Goal: Information Seeking & Learning: Learn about a topic

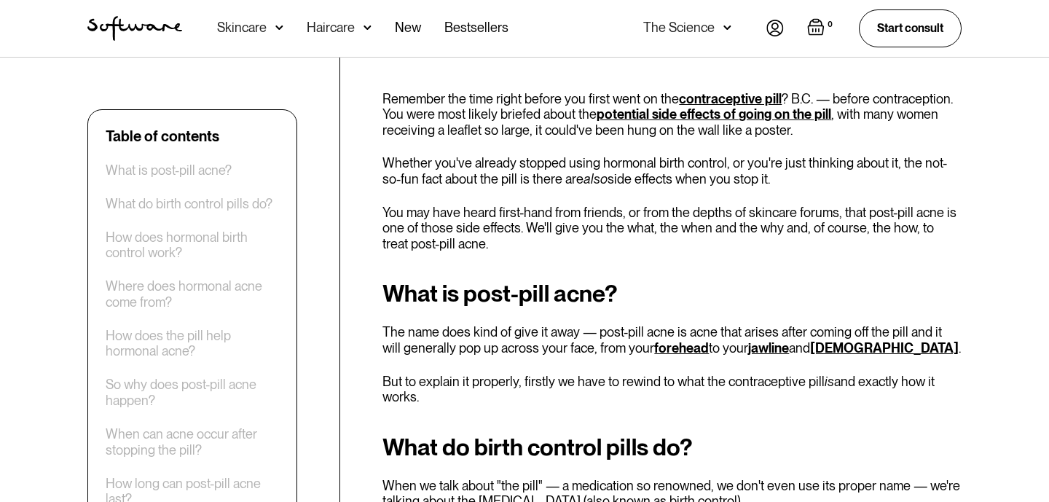
scroll to position [519, 0]
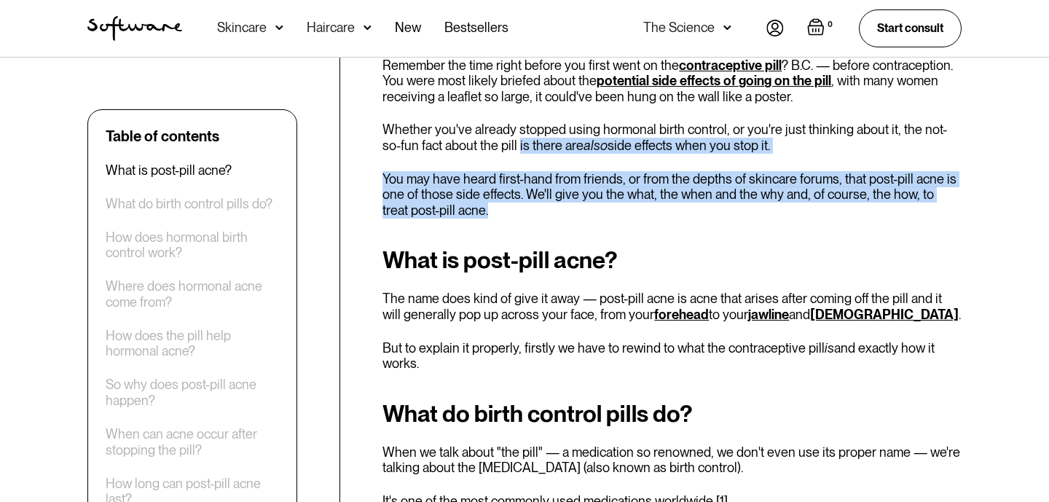
drag, startPoint x: 499, startPoint y: 149, endPoint x: 563, endPoint y: 217, distance: 93.8
click at [563, 217] on p "You may have heard first-hand from friends, or from the depths of skincare foru…" at bounding box center [672, 194] width 579 height 47
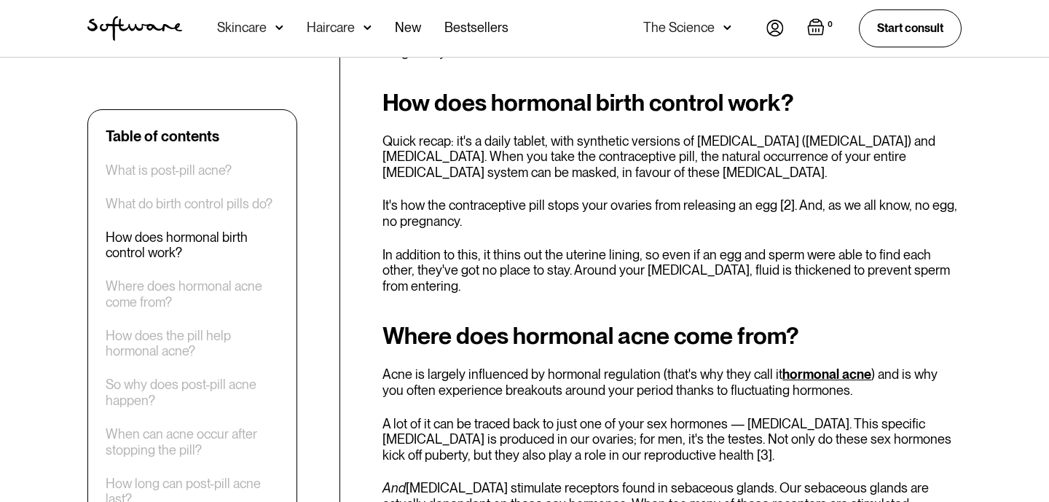
scroll to position [1227, 0]
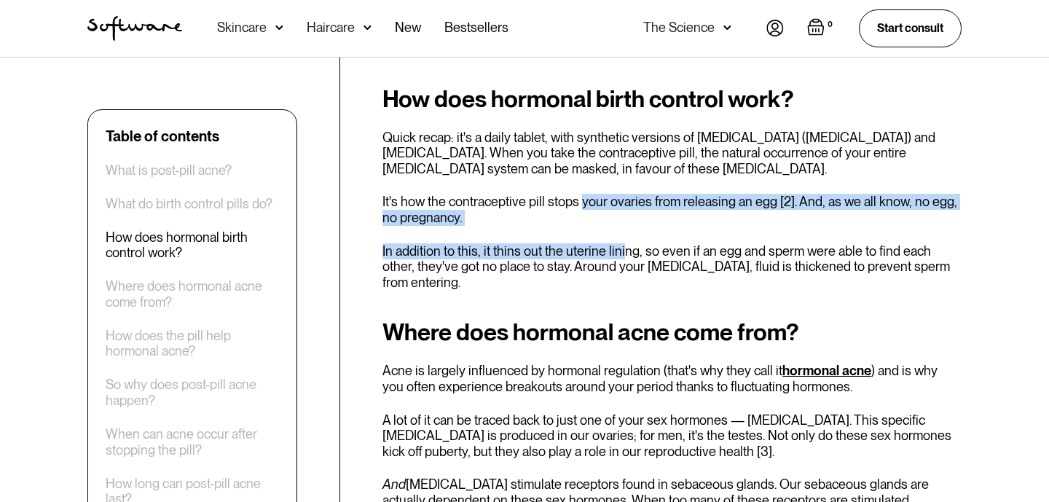
drag, startPoint x: 580, startPoint y: 200, endPoint x: 618, endPoint y: 252, distance: 64.1
click at [619, 251] on div "How does hormonal birth control work? Quick recap: it's a daily tablet, with sy…" at bounding box center [672, 188] width 579 height 205
click at [618, 252] on p "In addition to this, it thins out the uterine lining, so even if an egg and spe…" at bounding box center [672, 266] width 579 height 47
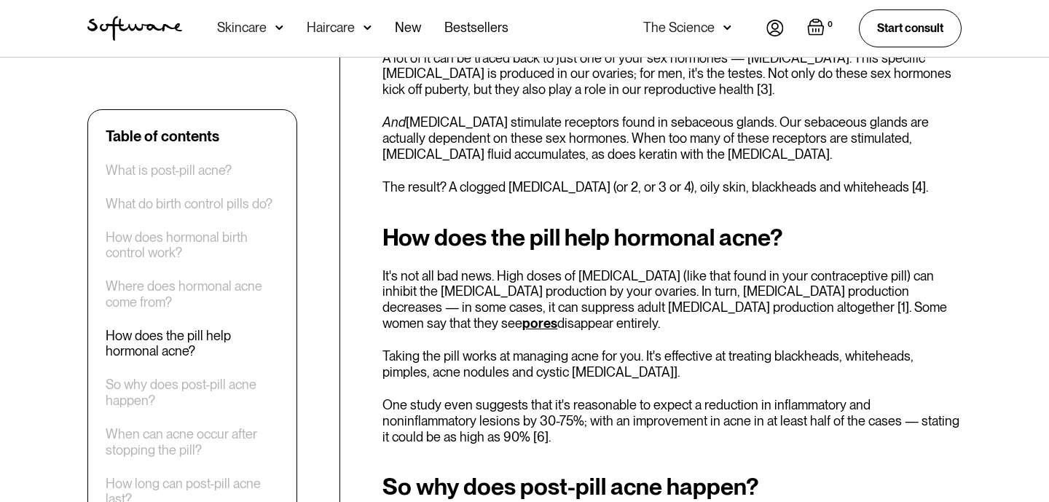
scroll to position [1593, 0]
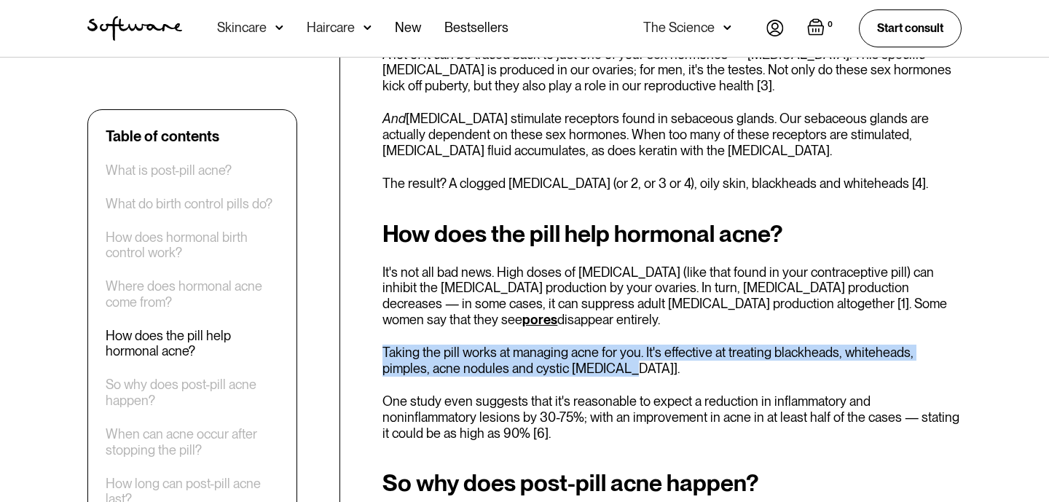
drag, startPoint x: 548, startPoint y: 314, endPoint x: 573, endPoint y: 354, distance: 47.1
click at [573, 355] on div "How does the pill help hormonal acne? It's not all bad news. High doses of [MED…" at bounding box center [672, 331] width 579 height 220
click at [573, 354] on p "Taking the pill works at managing acne for you. It's effective at treating blac…" at bounding box center [672, 360] width 579 height 31
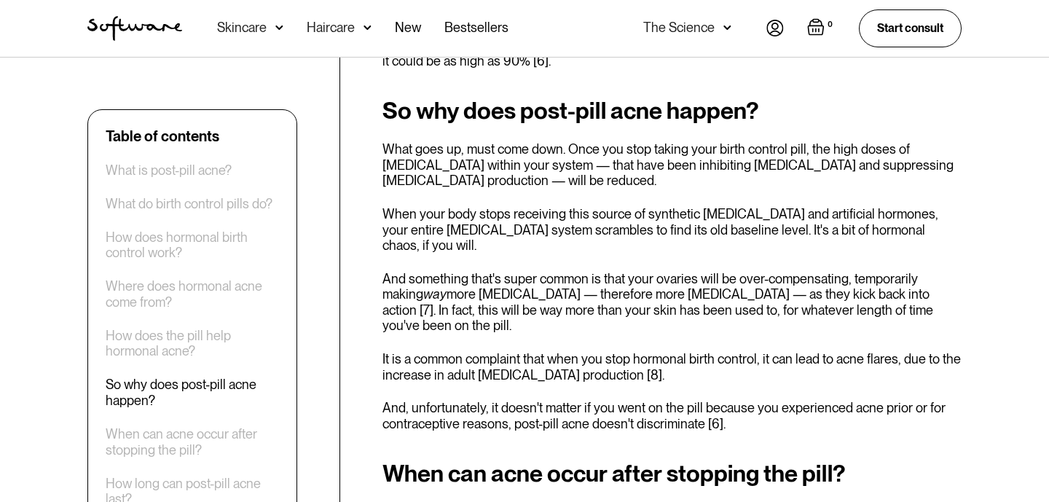
scroll to position [1969, 0]
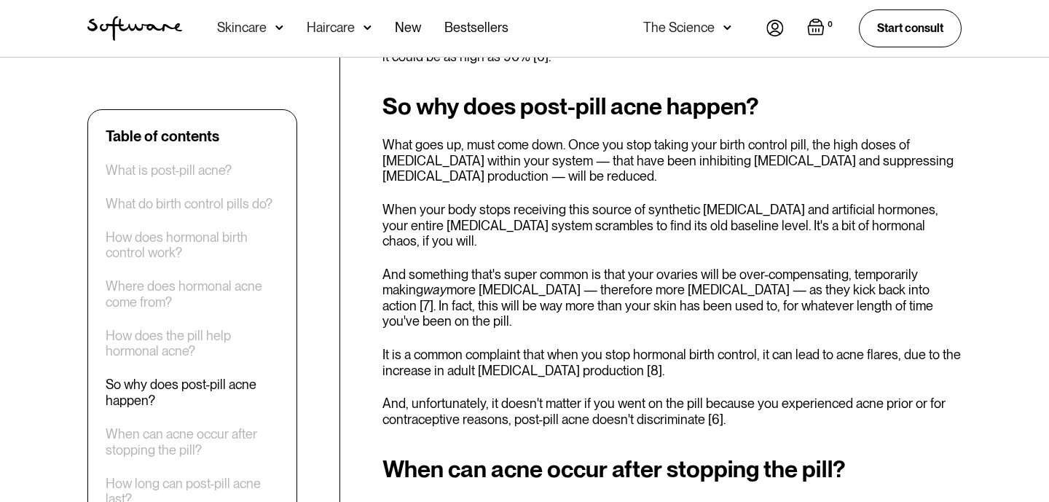
click at [575, 282] on div "So why does post-pill acne happen? What goes up, must come down. Once you stop …" at bounding box center [672, 260] width 579 height 334
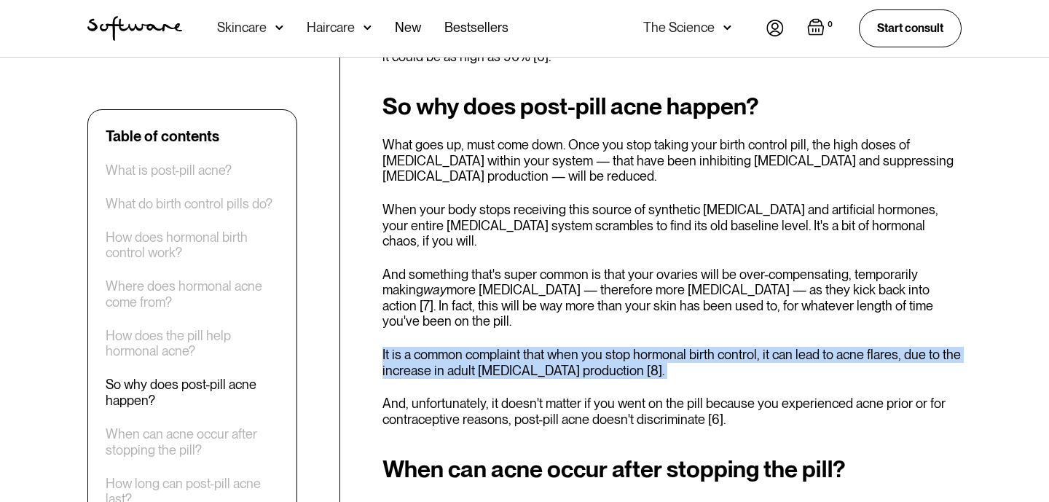
click at [575, 282] on div "So why does post-pill acne happen? What goes up, must come down. Once you stop …" at bounding box center [672, 260] width 579 height 334
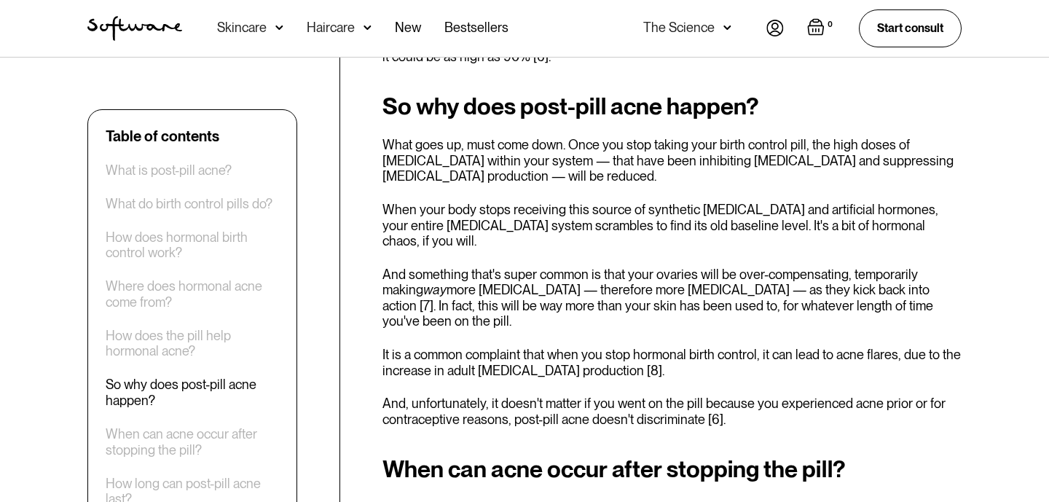
click at [575, 267] on p "And something that's super common is that your ovaries will be over-compensatin…" at bounding box center [672, 298] width 579 height 63
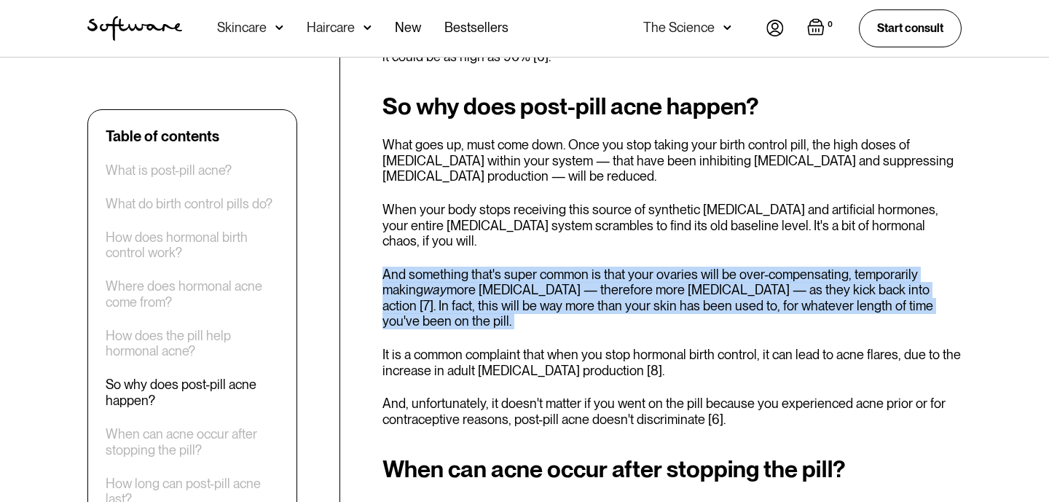
click at [575, 267] on p "And something that's super common is that your ovaries will be over-compensatin…" at bounding box center [672, 298] width 579 height 63
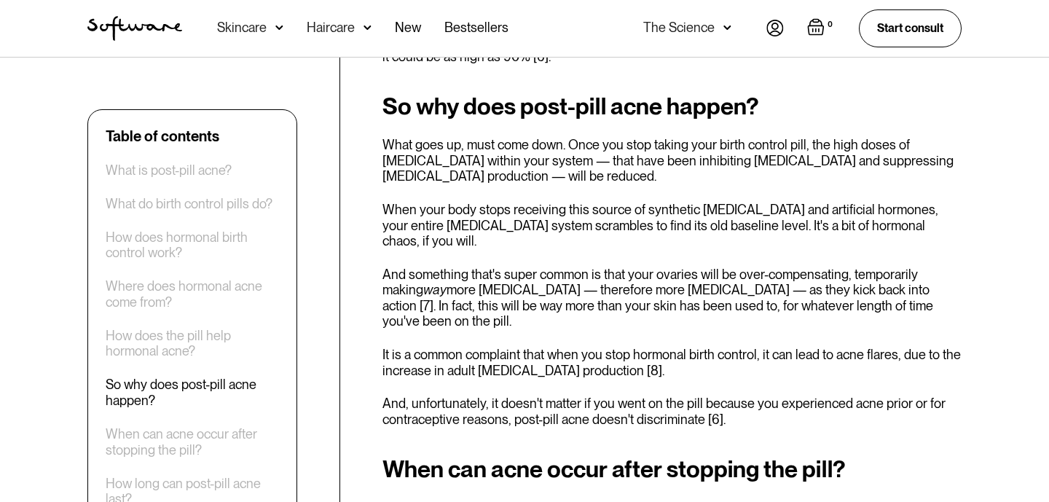
drag, startPoint x: 510, startPoint y: 259, endPoint x: 648, endPoint y: 271, distance: 138.9
click at [651, 272] on p "And something that's super common is that your ovaries will be over-compensatin…" at bounding box center [672, 298] width 579 height 63
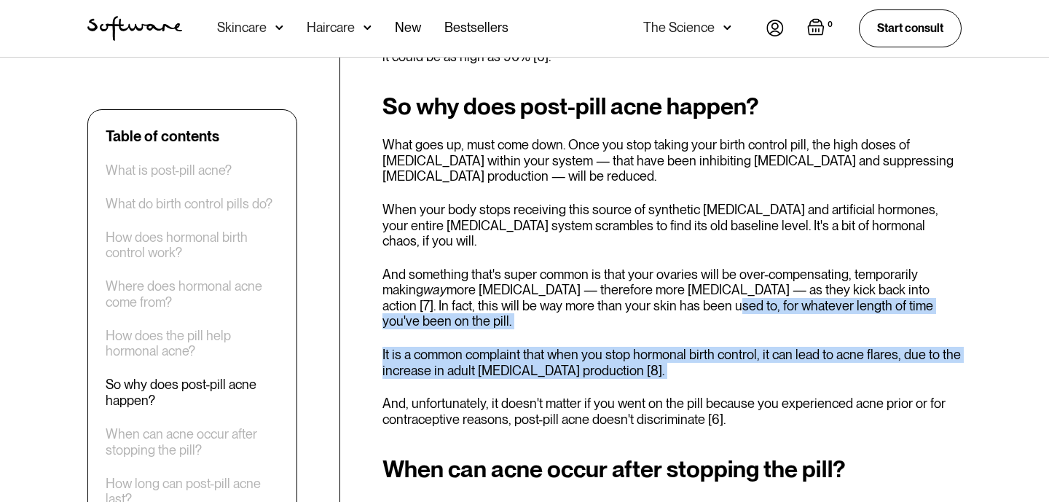
drag, startPoint x: 648, startPoint y: 271, endPoint x: 721, endPoint y: 340, distance: 100.0
click at [721, 340] on div "So why does post-pill acne happen? What goes up, must come down. Once you stop …" at bounding box center [672, 260] width 579 height 334
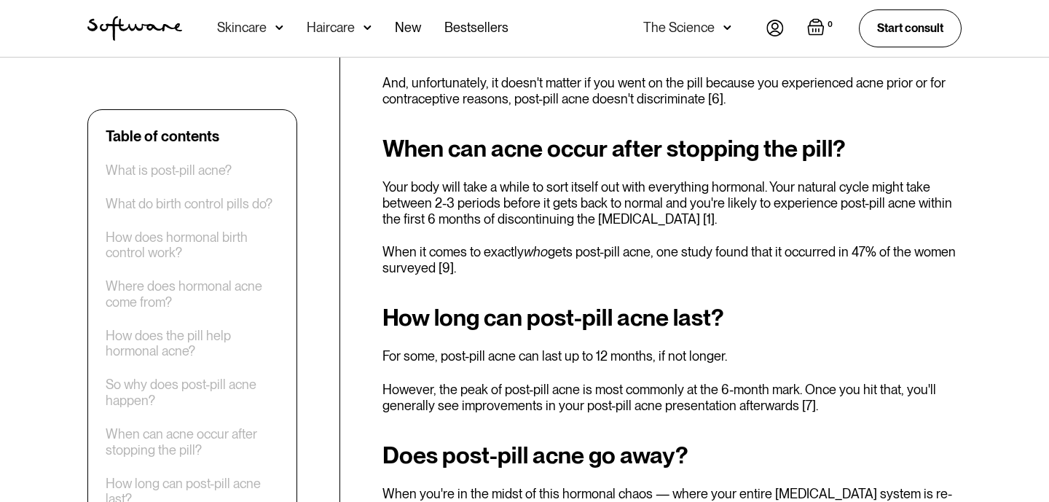
scroll to position [2291, 0]
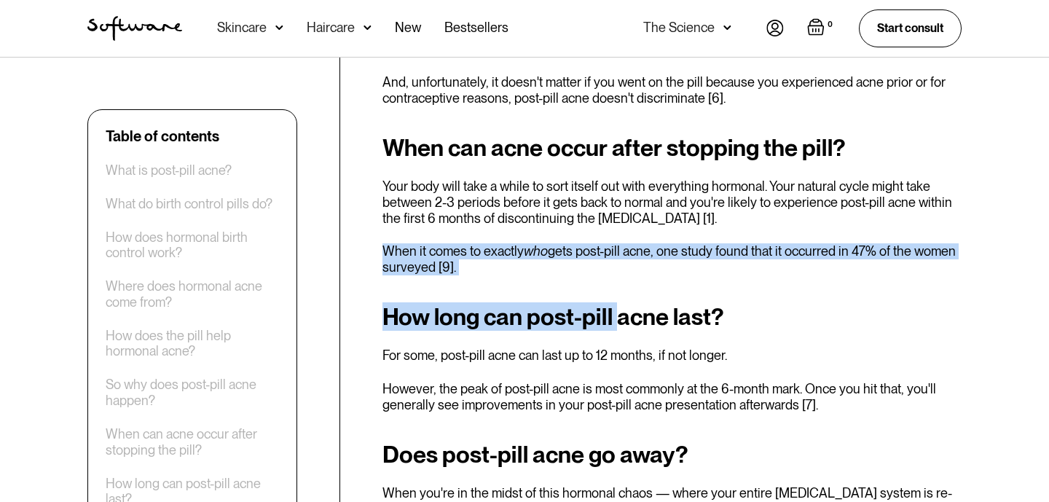
drag, startPoint x: 667, startPoint y: 181, endPoint x: 620, endPoint y: 270, distance: 101.4
click at [620, 271] on div "Remember the time right before you first went on the contraceptive pill ? B.C. …" at bounding box center [672, 299] width 579 height 4026
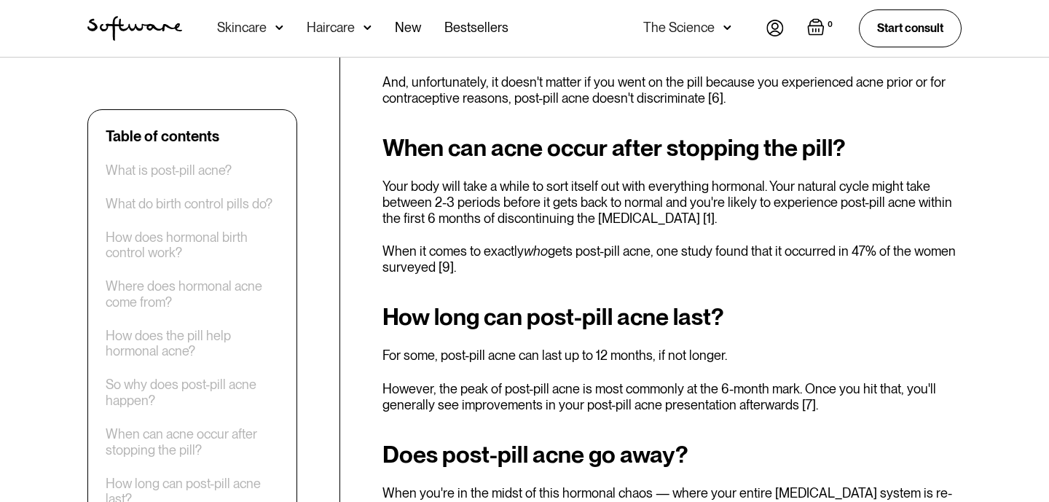
click at [625, 325] on div "How long can post-pill acne last? For some, post-pill acne can last up to 12 mo…" at bounding box center [672, 358] width 579 height 109
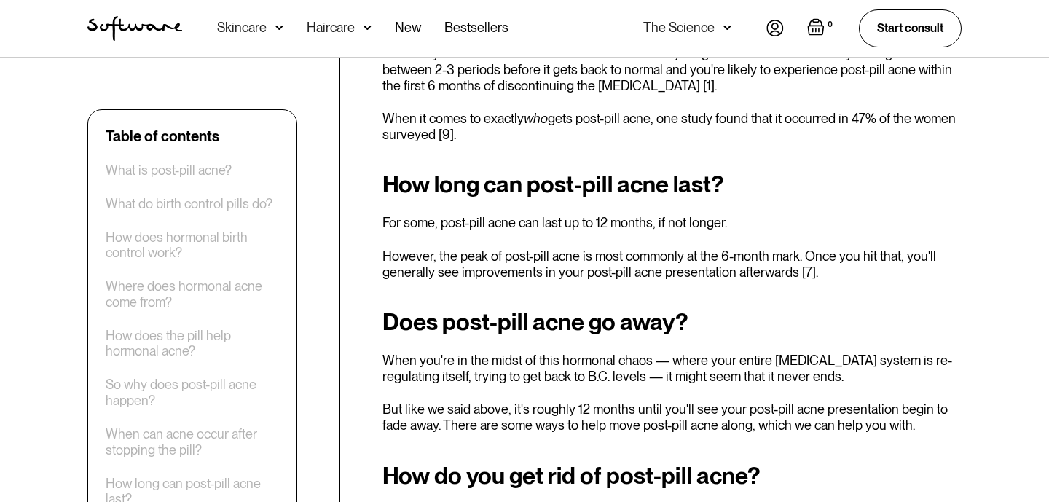
scroll to position [2425, 0]
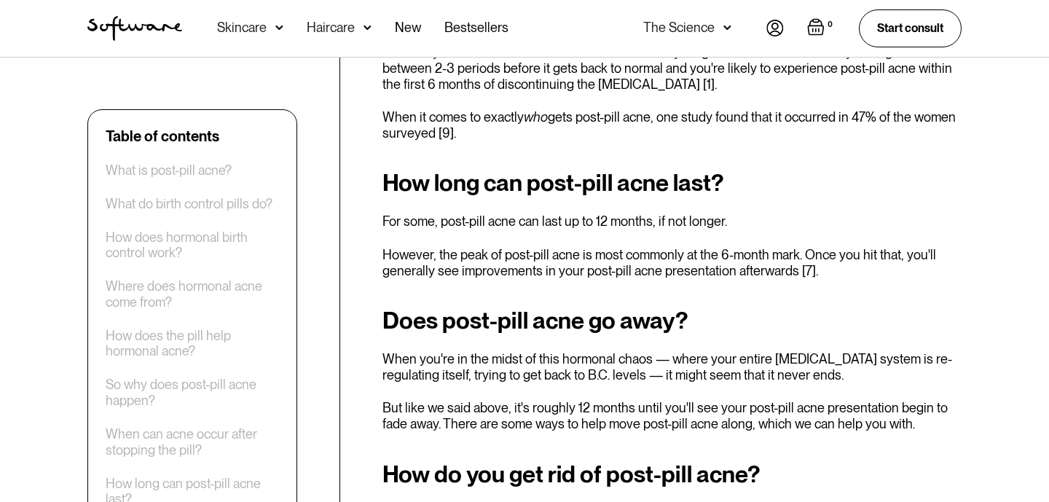
click at [606, 247] on p "However, the peak of post-pill acne is most commonly at the 6-month mark. Once …" at bounding box center [672, 262] width 579 height 31
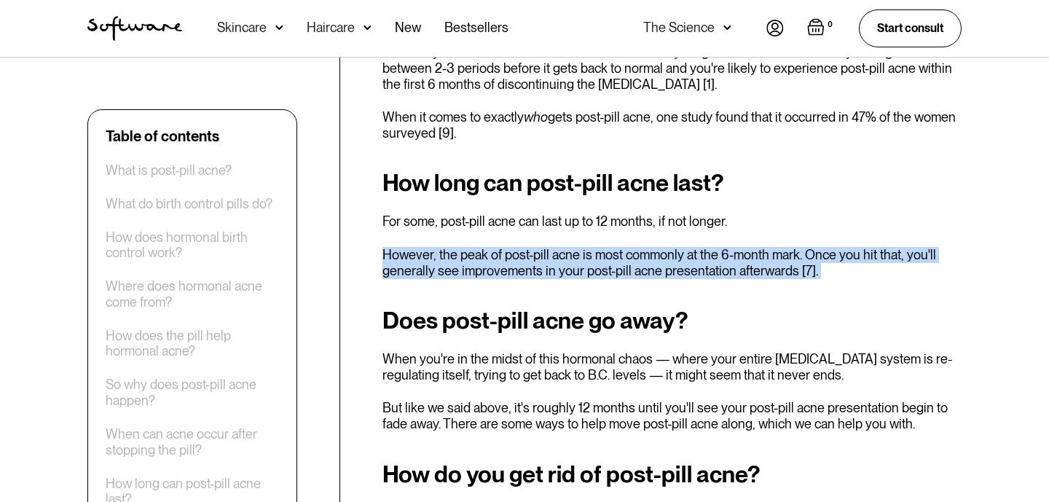
click at [606, 247] on p "However, the peak of post-pill acne is most commonly at the 6-month mark. Once …" at bounding box center [672, 262] width 579 height 31
click at [590, 247] on p "However, the peak of post-pill acne is most commonly at the 6-month mark. Once …" at bounding box center [672, 262] width 579 height 31
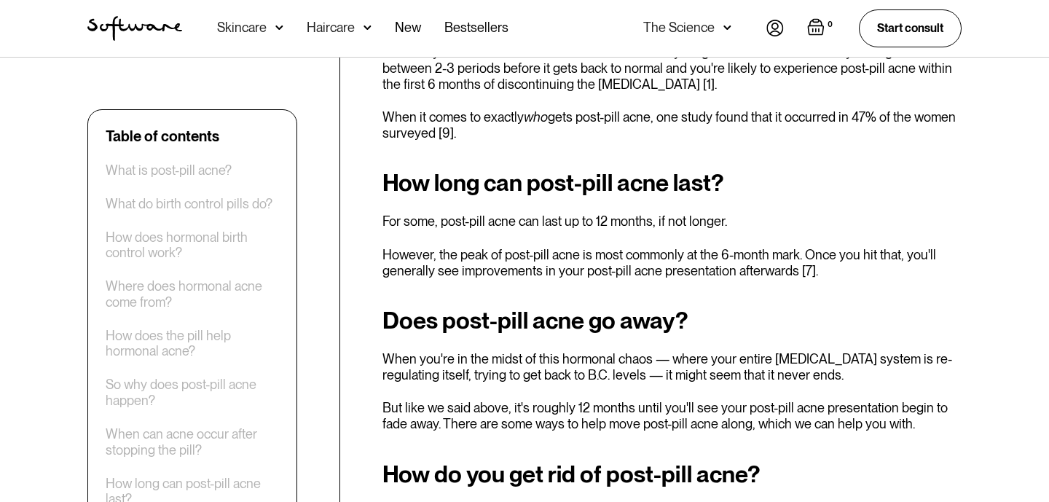
drag, startPoint x: 559, startPoint y: 208, endPoint x: 652, endPoint y: 218, distance: 93.8
click at [652, 247] on p "However, the peak of post-pill acne is most commonly at the 6-month mark. Once …" at bounding box center [672, 262] width 579 height 31
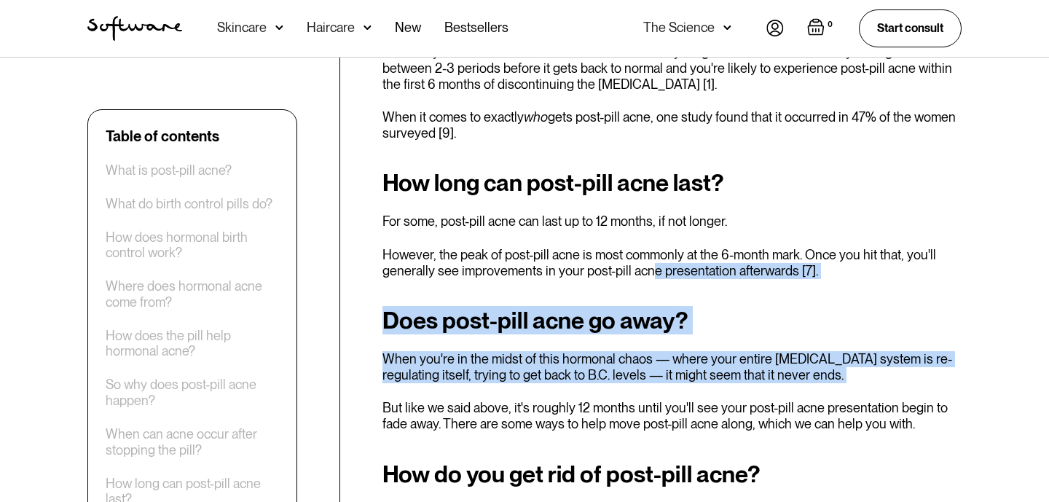
drag, startPoint x: 652, startPoint y: 218, endPoint x: 728, endPoint y: 350, distance: 152.7
click at [728, 350] on div "Remember the time right before you first went on the contraceptive pill ? B.C. …" at bounding box center [672, 165] width 579 height 4026
click at [728, 350] on div "Does post-pill acne go away? When you're in the midst of this hormonal chaos — …" at bounding box center [672, 369] width 579 height 124
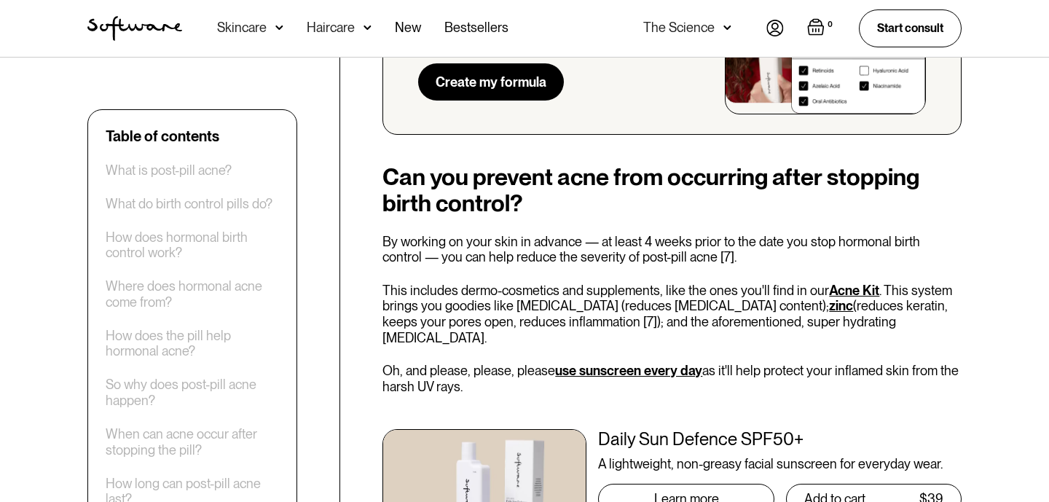
scroll to position [4057, 0]
